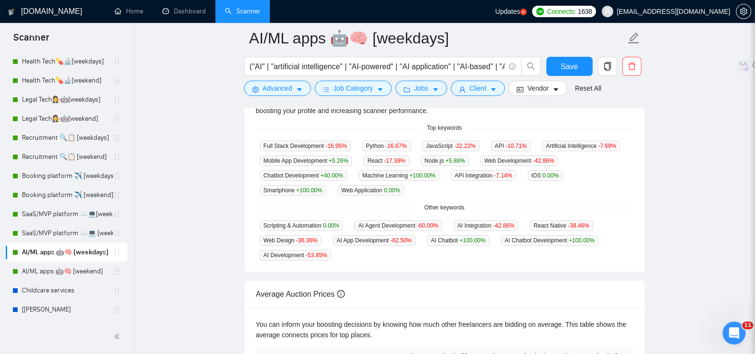
scroll to position [179, 0]
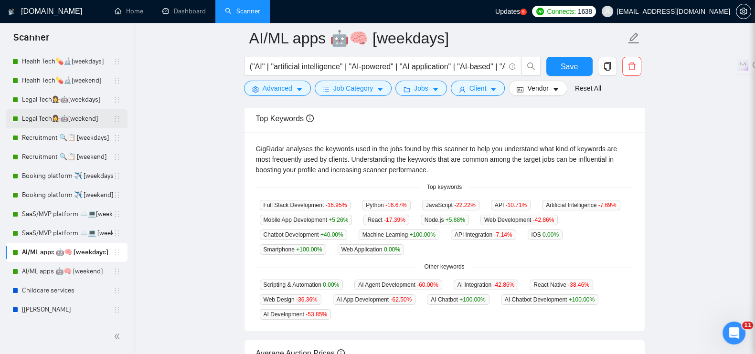
click at [33, 116] on link "Legal Tech👩‍⚖️🤖[weekend]" at bounding box center [67, 118] width 91 height 19
